Goal: Transaction & Acquisition: Purchase product/service

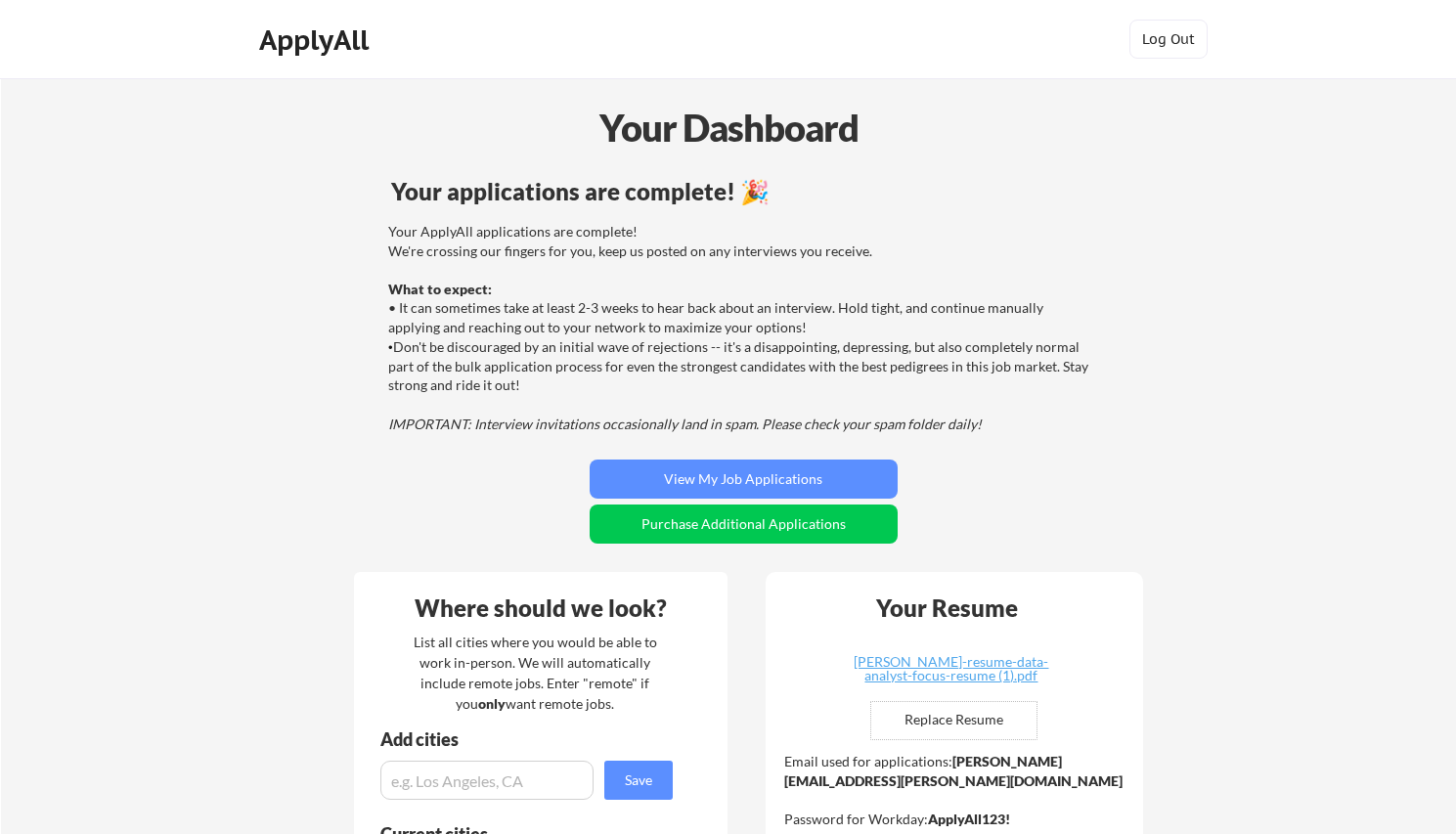
scroll to position [315, 0]
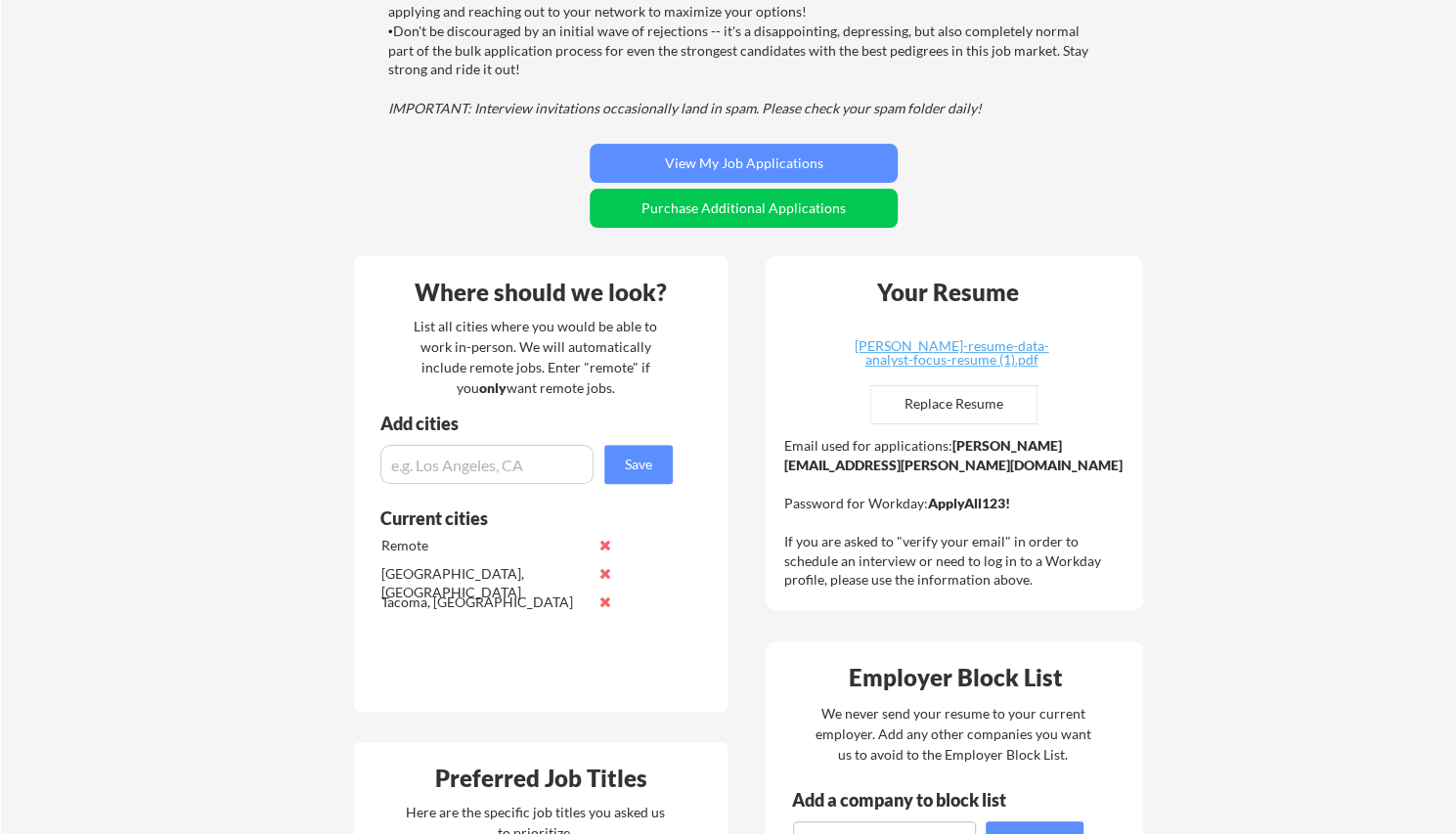
click at [950, 406] on input "file" at bounding box center [953, 404] width 166 height 37
type input "C:\fakepath\Gabriel Freimund Resume_Data Analyst Resume - 82025.pdf"
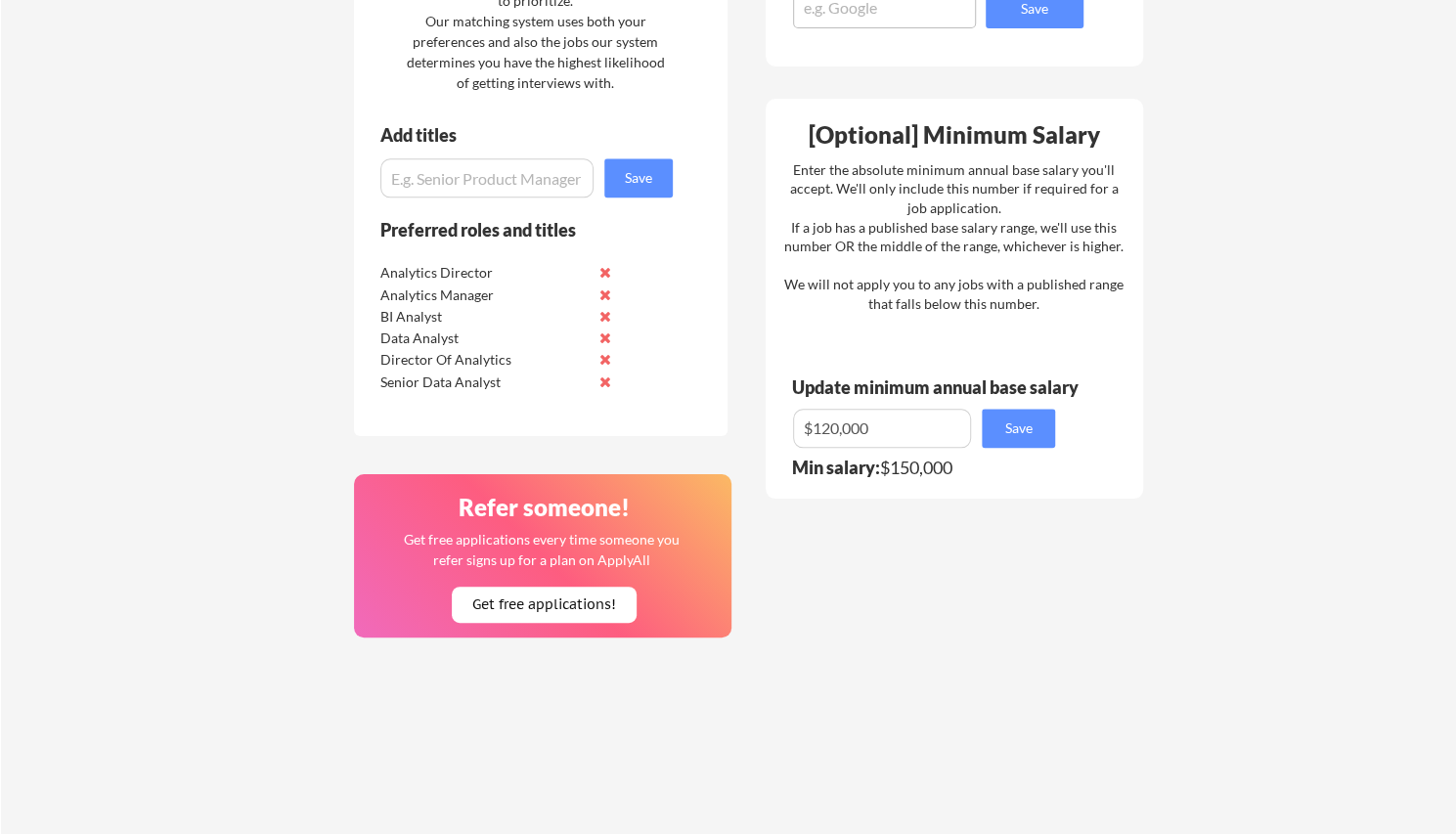
scroll to position [1025, 0]
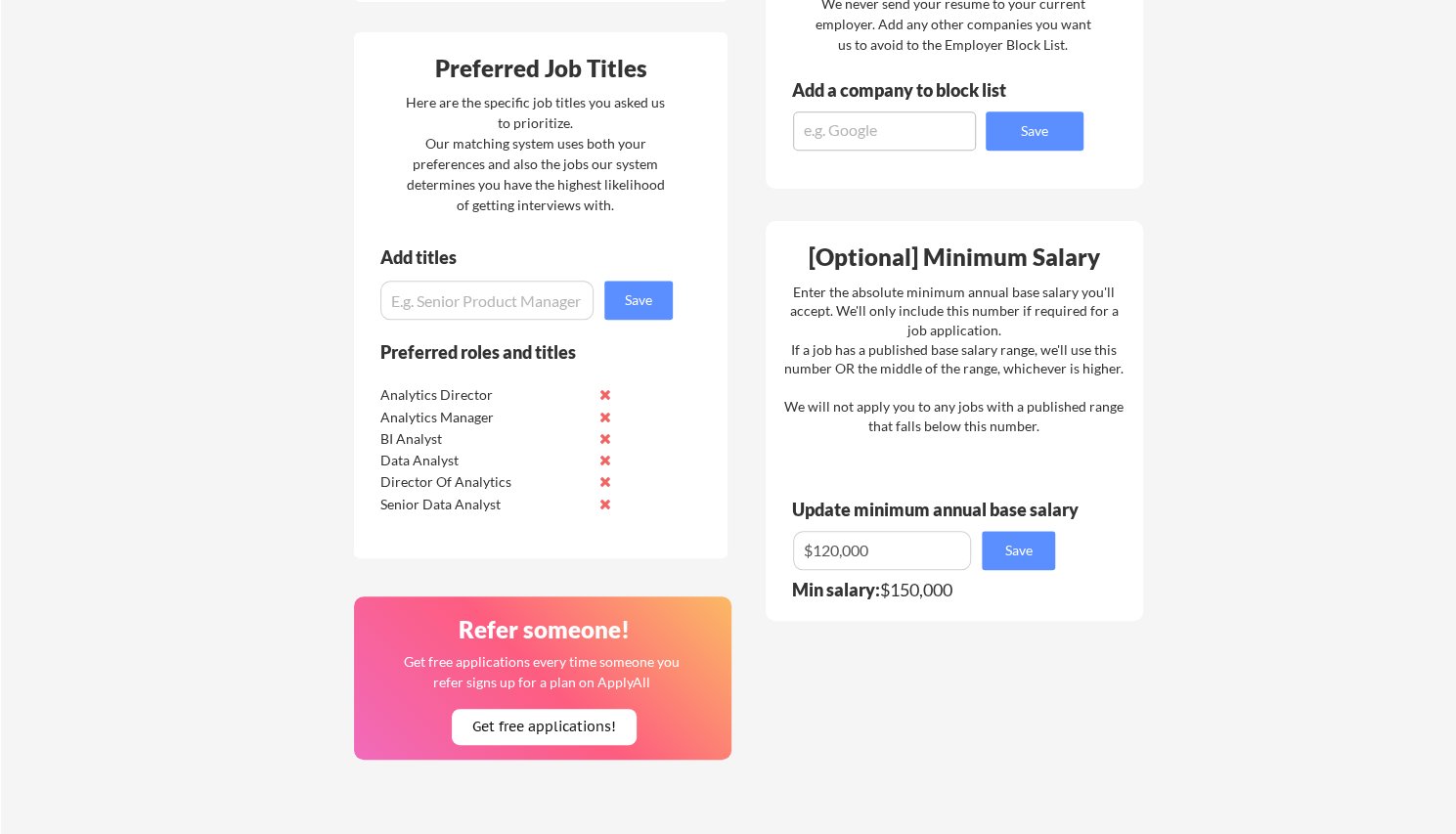
click at [828, 553] on input "input" at bounding box center [882, 549] width 178 height 39
click at [891, 711] on div "Where should we look? List all cities where you would be able to work in-person…" at bounding box center [748, 323] width 822 height 1587
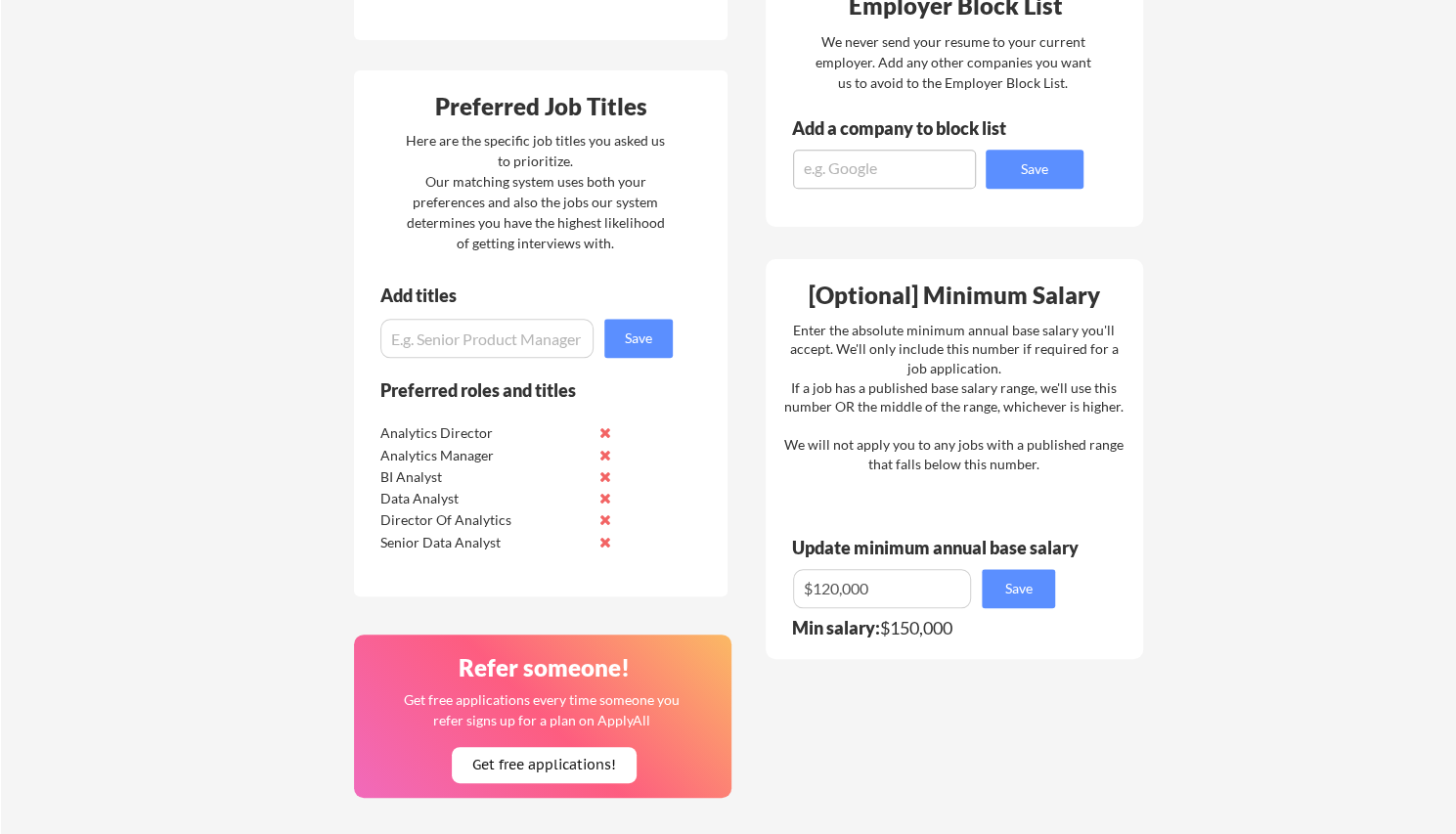
scroll to position [989, 0]
click at [1018, 584] on button "Save" at bounding box center [1019, 587] width 73 height 39
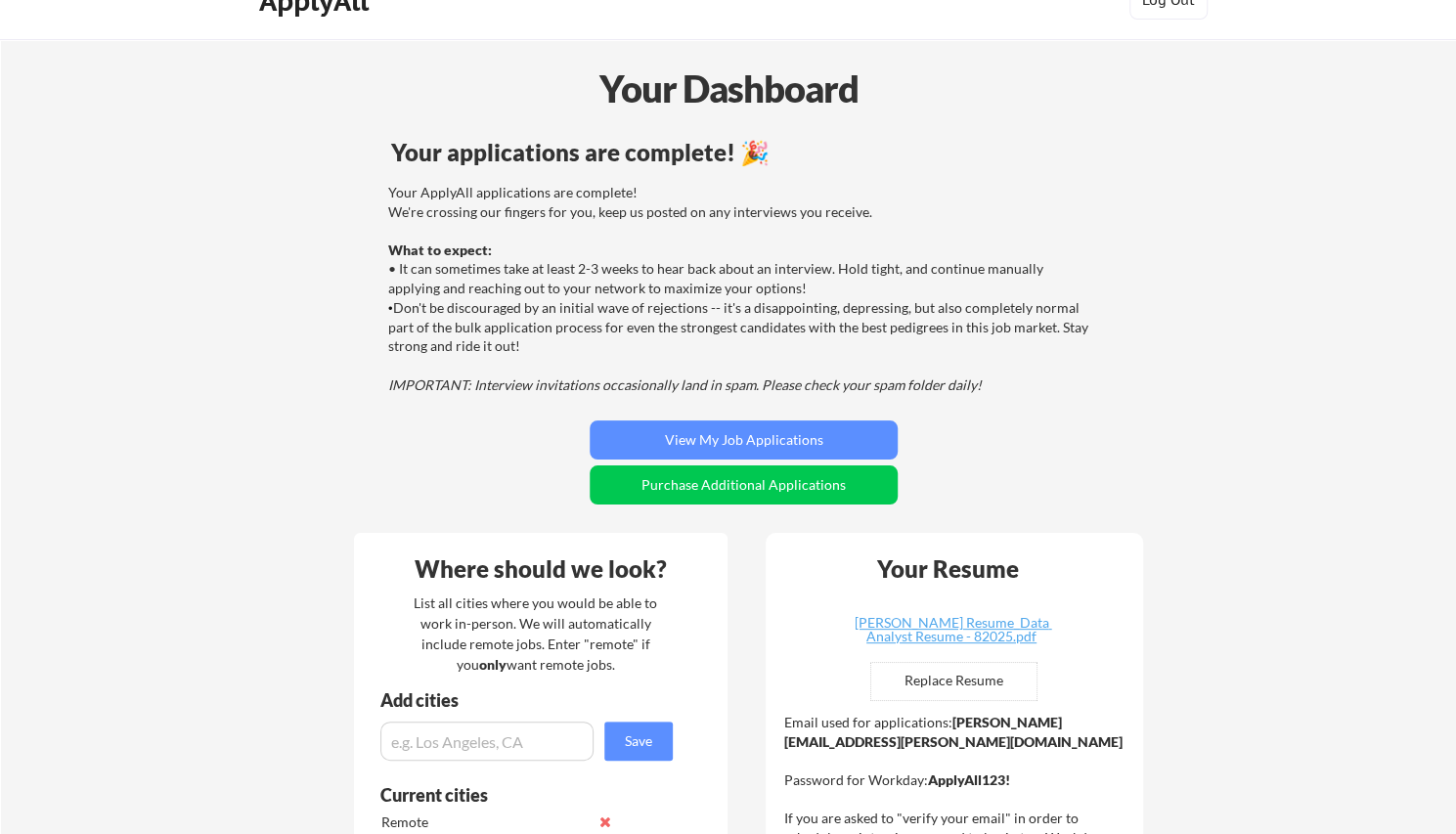
scroll to position [0, 0]
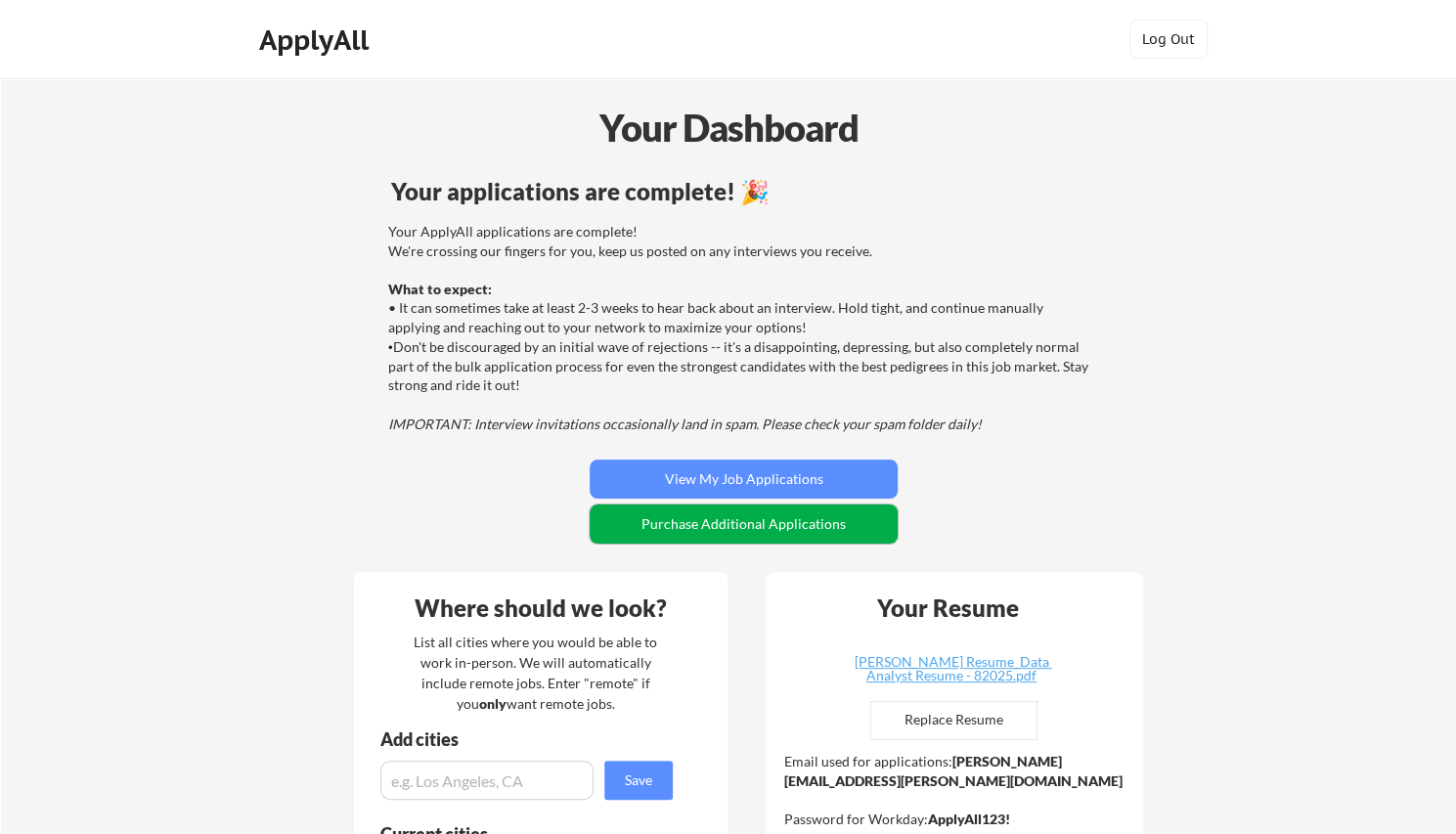
click at [673, 533] on button "Purchase Additional Applications" at bounding box center [743, 524] width 308 height 39
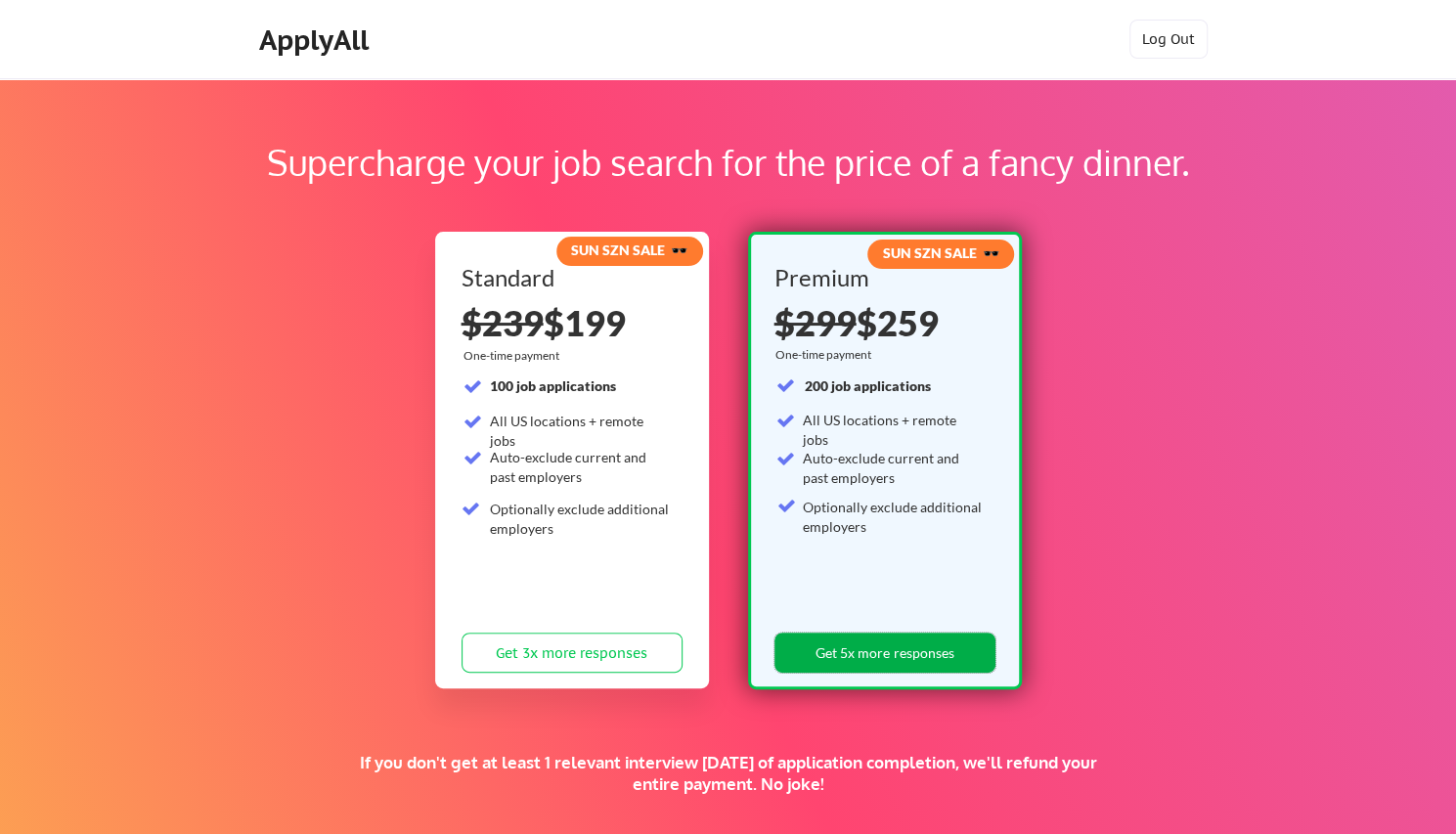
click at [857, 658] on button "Get 5x more responses" at bounding box center [885, 653] width 221 height 40
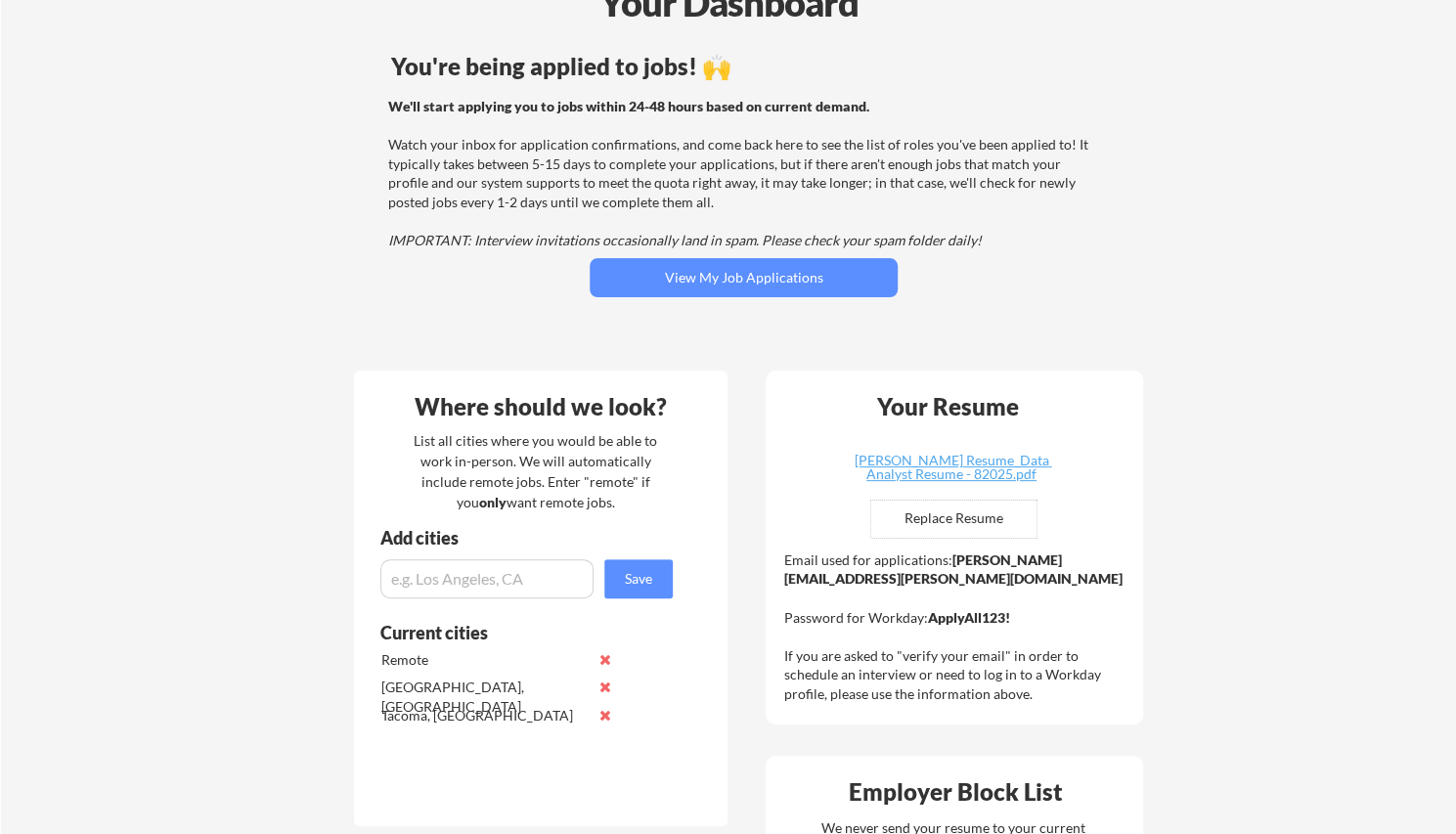
scroll to position [179, 0]
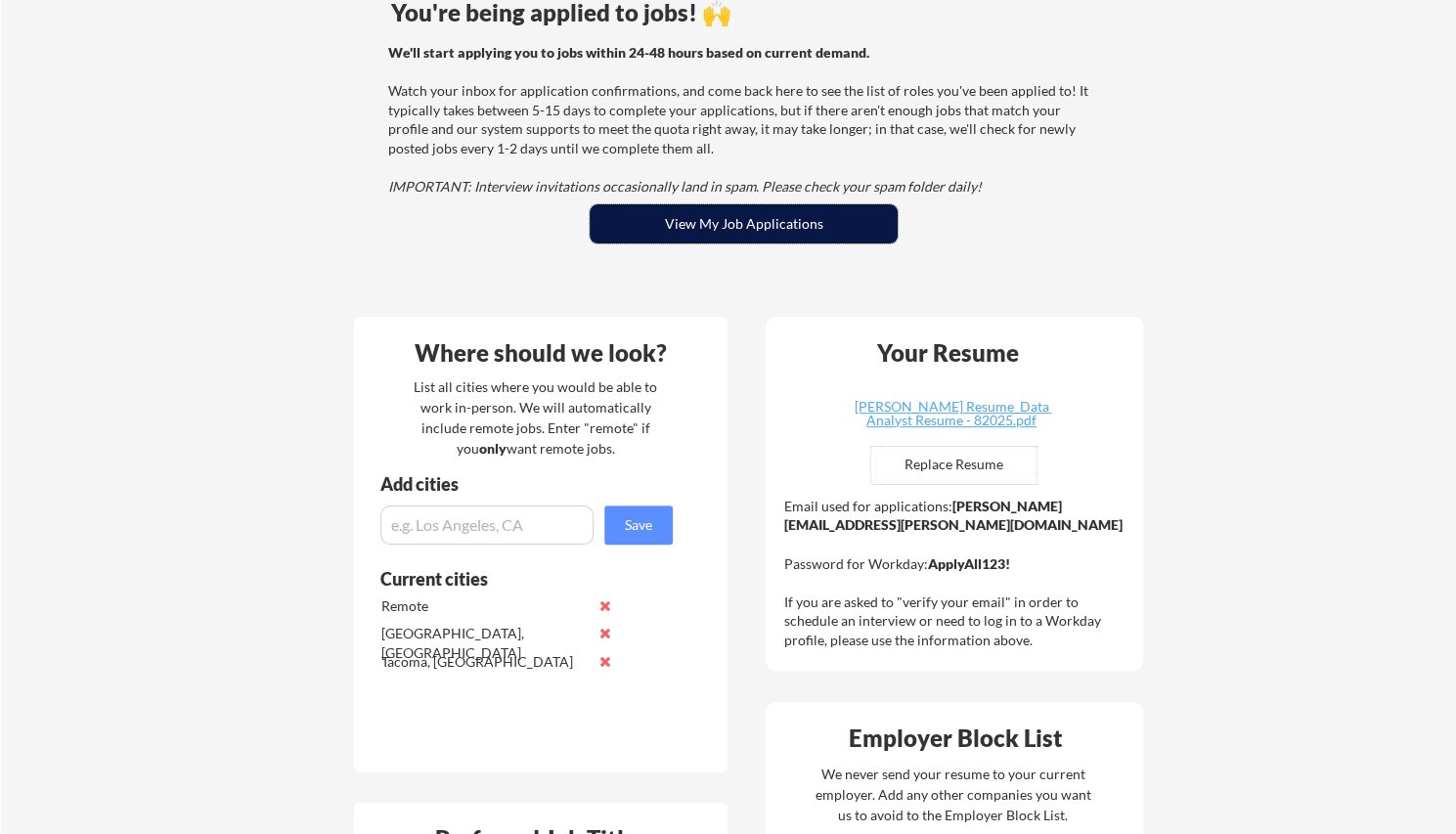
click at [769, 230] on button "View My Job Applications" at bounding box center [743, 223] width 308 height 39
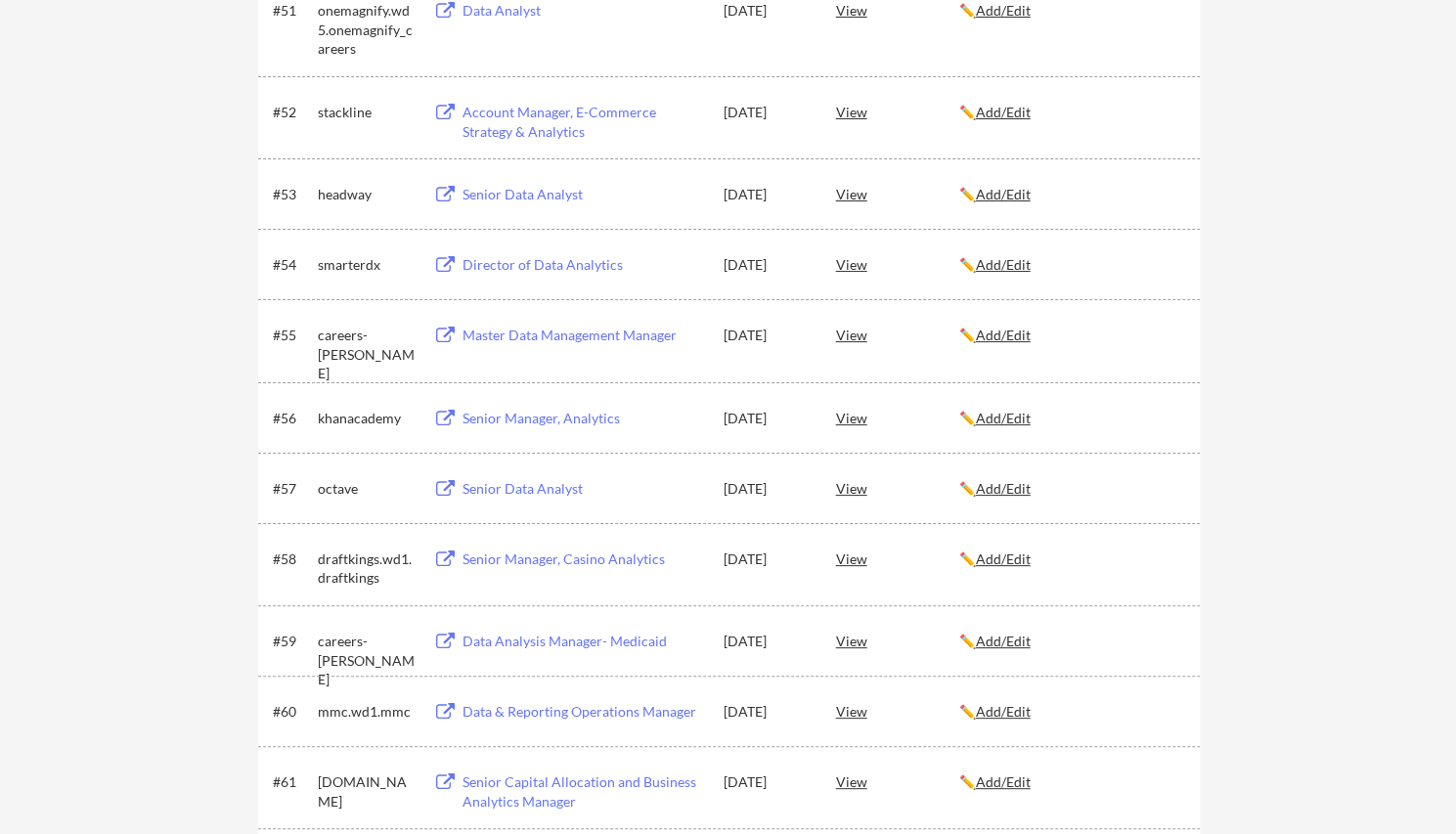
scroll to position [4335, 0]
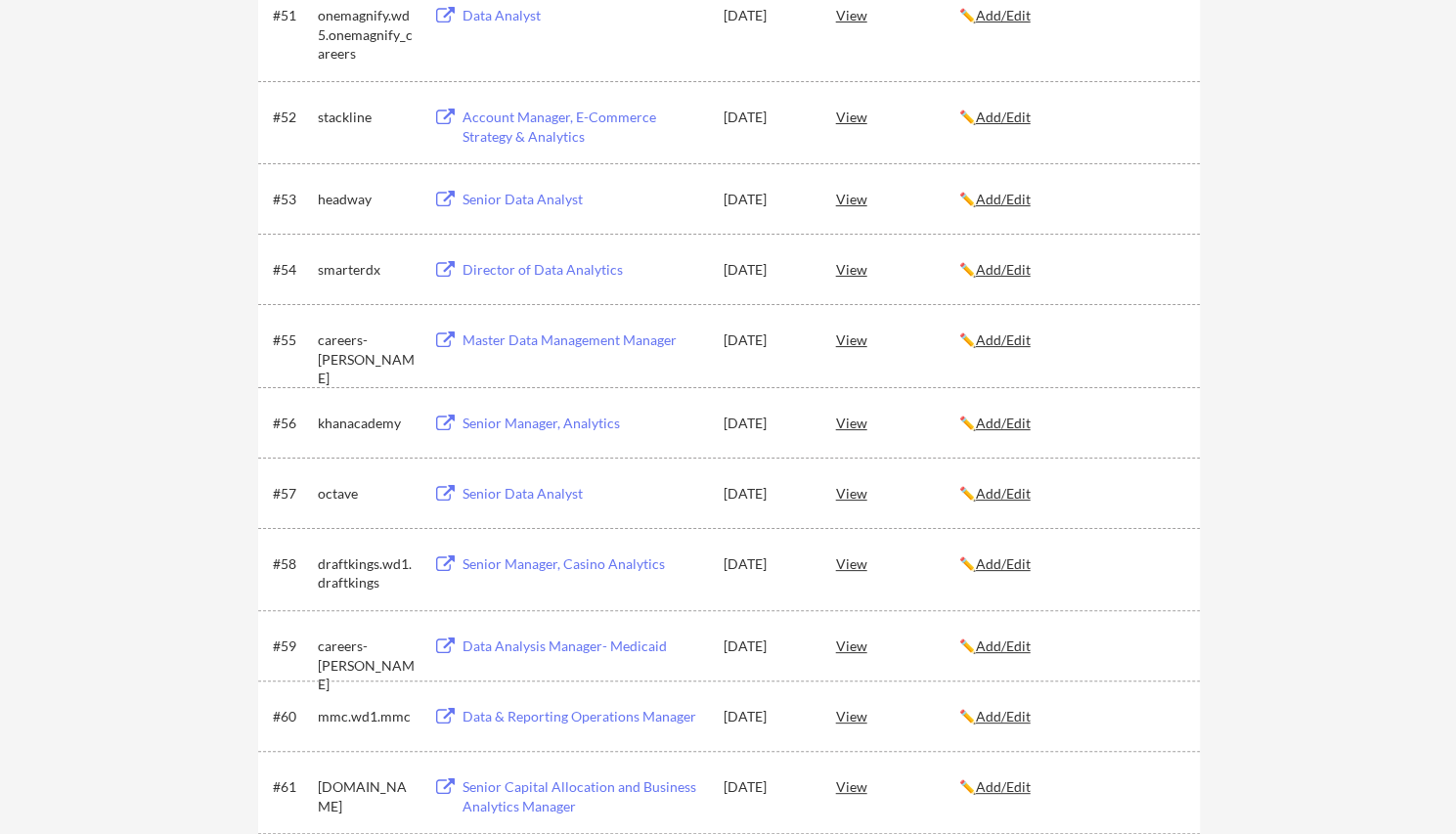
click at [547, 494] on div "Senior Data Analyst" at bounding box center [583, 494] width 242 height 20
